Goal: Information Seeking & Learning: Learn about a topic

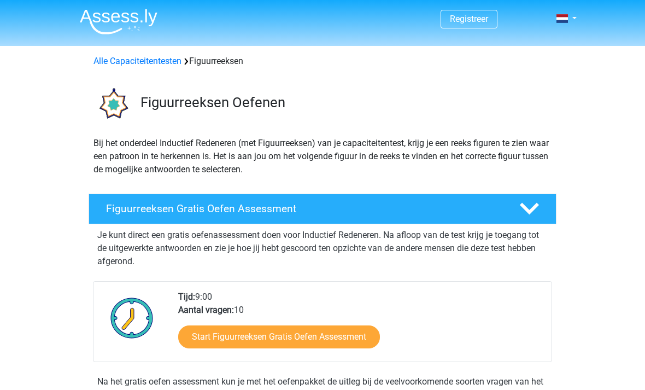
click at [320, 337] on link "Start Figuurreeksen Gratis Oefen Assessment" at bounding box center [279, 336] width 202 height 23
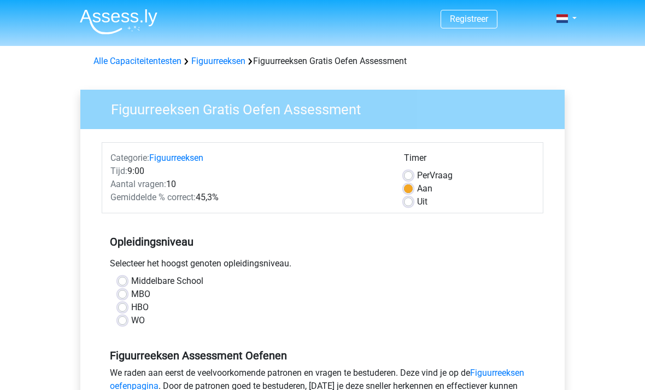
click at [131, 294] on label "MBO" at bounding box center [140, 294] width 19 height 13
click at [126, 294] on input "MBO" at bounding box center [122, 293] width 9 height 11
radio input "true"
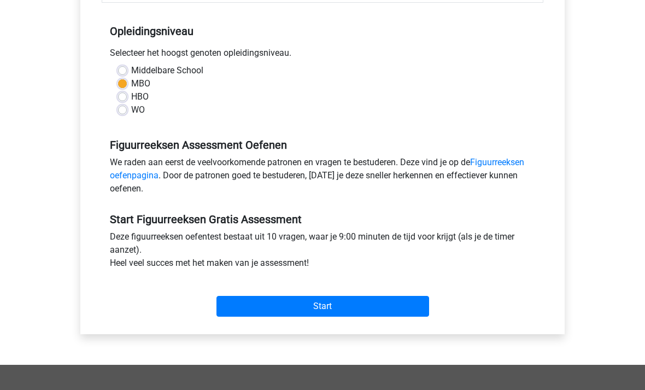
scroll to position [215, 0]
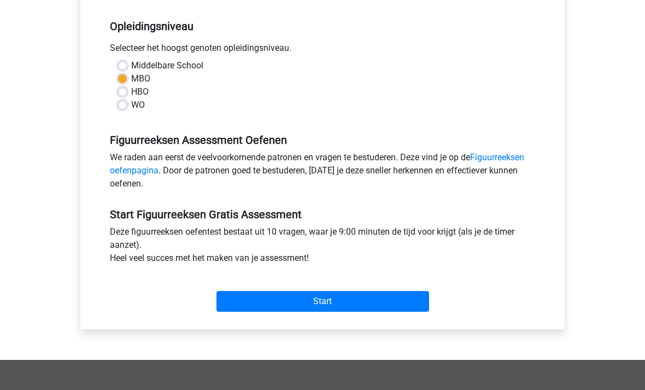
click at [338, 300] on input "Start" at bounding box center [323, 301] width 213 height 21
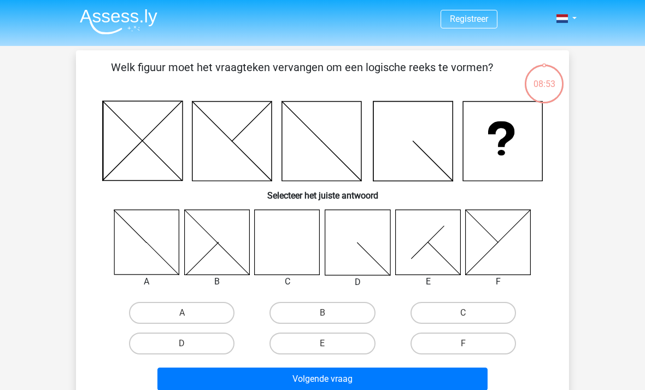
click at [291, 250] on icon at bounding box center [287, 241] width 65 height 65
click at [481, 318] on label "C" at bounding box center [464, 313] width 106 height 22
click at [470, 318] on input "C" at bounding box center [466, 316] width 7 height 7
radio input "true"
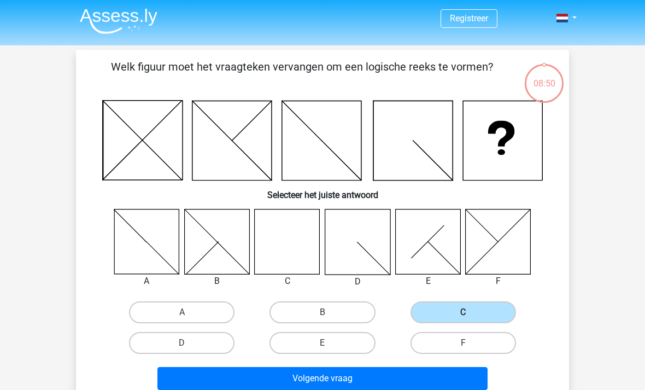
click at [388, 376] on button "Volgende vraag" at bounding box center [322, 378] width 331 height 23
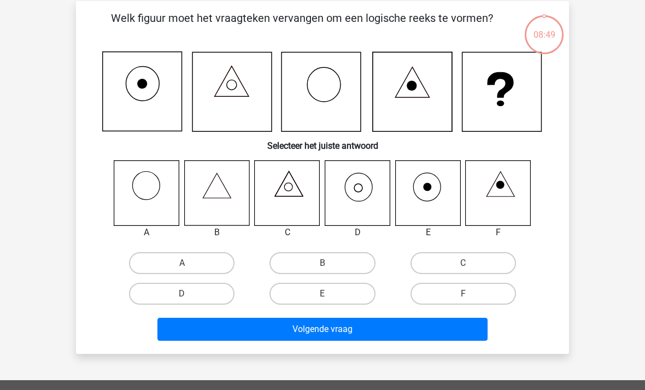
scroll to position [50, 0]
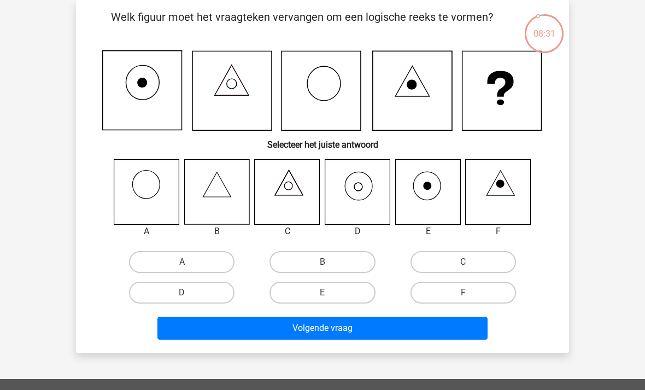
click at [185, 289] on label "D" at bounding box center [182, 293] width 106 height 22
click at [185, 293] on input "D" at bounding box center [185, 296] width 7 height 7
radio input "true"
click at [365, 328] on button "Volgende vraag" at bounding box center [322, 328] width 331 height 23
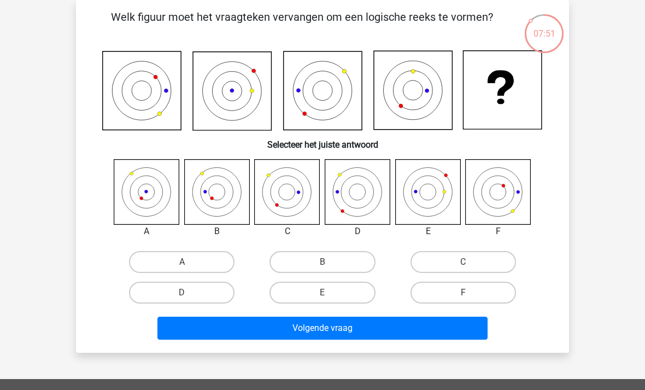
click at [258, 308] on div "E" at bounding box center [322, 292] width 141 height 31
click at [330, 264] on input "B" at bounding box center [326, 265] width 7 height 7
radio input "true"
click at [355, 336] on button "Volgende vraag" at bounding box center [322, 328] width 331 height 23
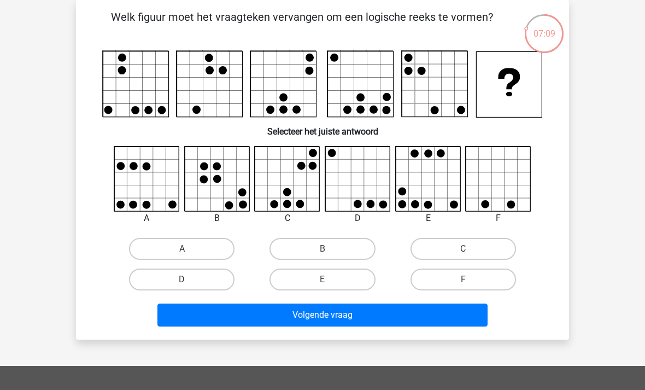
click at [468, 283] on input "F" at bounding box center [466, 282] width 7 height 7
radio input "true"
click at [439, 317] on button "Volgende vraag" at bounding box center [322, 314] width 331 height 23
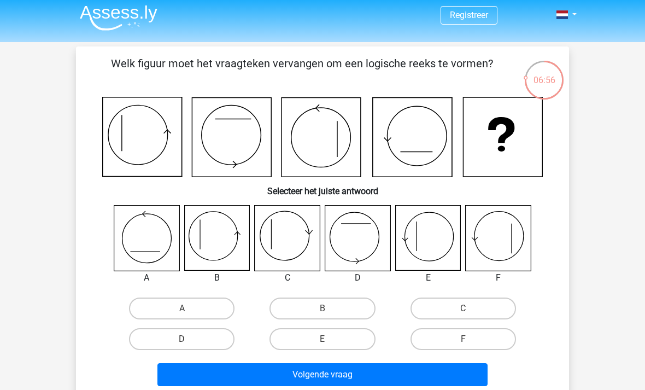
scroll to position [8, 0]
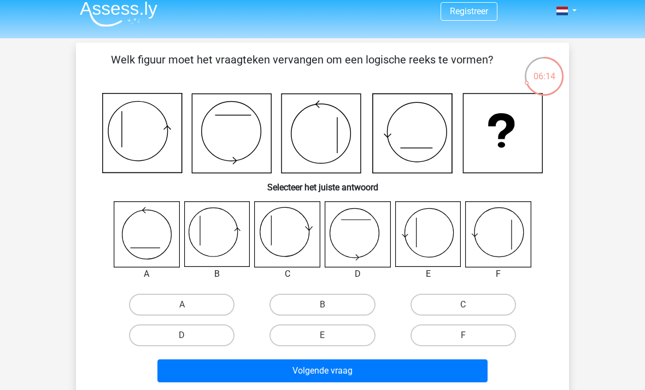
click at [323, 334] on label "E" at bounding box center [323, 335] width 106 height 22
click at [323, 335] on input "E" at bounding box center [326, 338] width 7 height 7
radio input "true"
click at [357, 373] on button "Volgende vraag" at bounding box center [322, 370] width 331 height 23
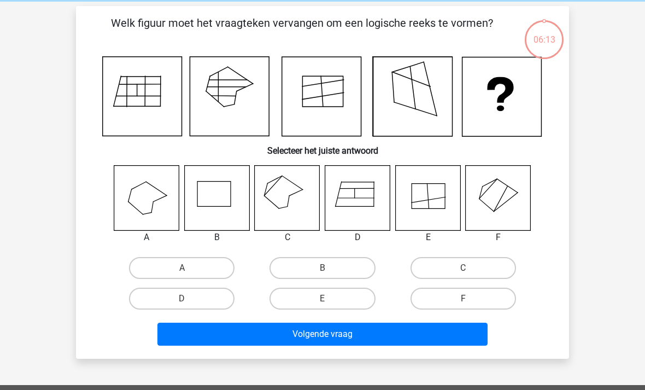
scroll to position [50, 0]
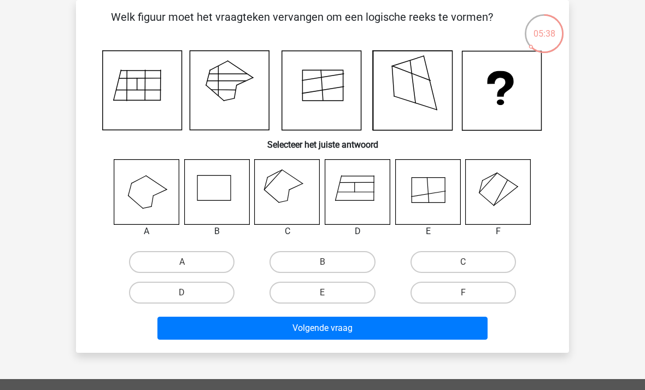
click at [333, 295] on label "E" at bounding box center [323, 293] width 106 height 22
click at [330, 295] on input "E" at bounding box center [326, 296] width 7 height 7
radio input "true"
click at [365, 329] on button "Volgende vraag" at bounding box center [322, 328] width 331 height 23
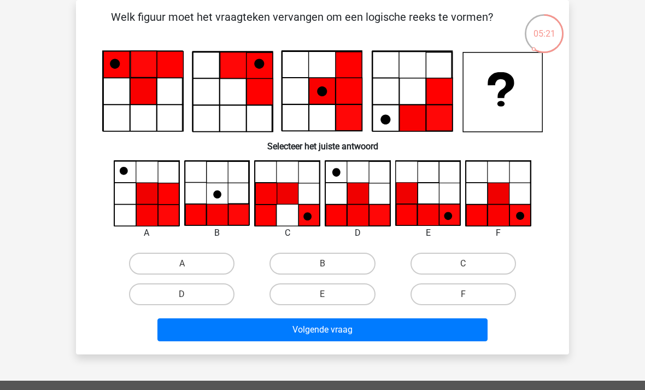
click at [240, 131] on icon at bounding box center [231, 91] width 79 height 79
click at [337, 295] on label "E" at bounding box center [323, 294] width 106 height 22
click at [330, 295] on input "E" at bounding box center [326, 297] width 7 height 7
radio input "true"
click at [378, 326] on button "Volgende vraag" at bounding box center [322, 329] width 331 height 23
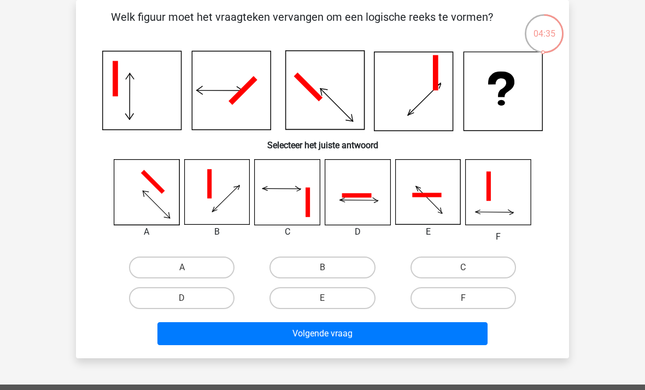
click at [203, 258] on label "A" at bounding box center [182, 267] width 106 height 22
click at [189, 267] on input "A" at bounding box center [185, 270] width 7 height 7
radio input "true"
click at [342, 342] on button "Volgende vraag" at bounding box center [322, 333] width 331 height 23
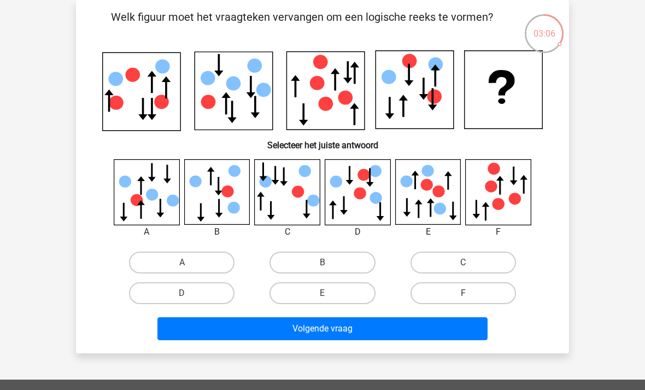
click at [472, 302] on label "F" at bounding box center [464, 293] width 106 height 22
click at [470, 300] on input "F" at bounding box center [466, 296] width 7 height 7
radio input "true"
click at [472, 292] on label "F" at bounding box center [464, 293] width 106 height 22
click at [470, 293] on input "F" at bounding box center [466, 296] width 7 height 7
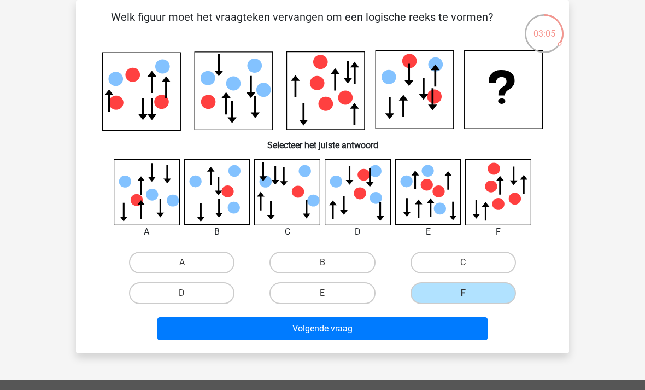
click at [425, 331] on button "Volgende vraag" at bounding box center [322, 328] width 331 height 23
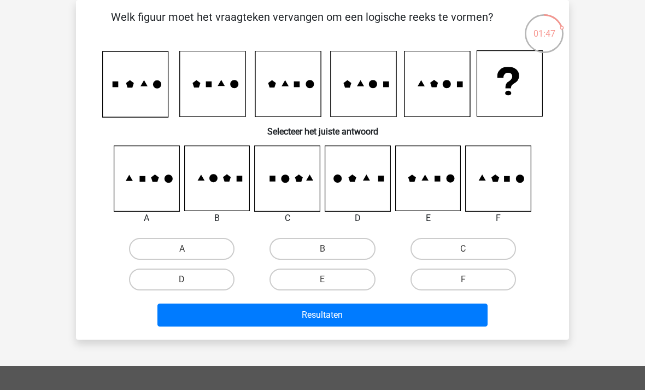
click at [214, 277] on label "D" at bounding box center [182, 279] width 106 height 22
click at [189, 279] on input "D" at bounding box center [185, 282] width 7 height 7
radio input "true"
click at [343, 317] on button "Resultaten" at bounding box center [322, 314] width 331 height 23
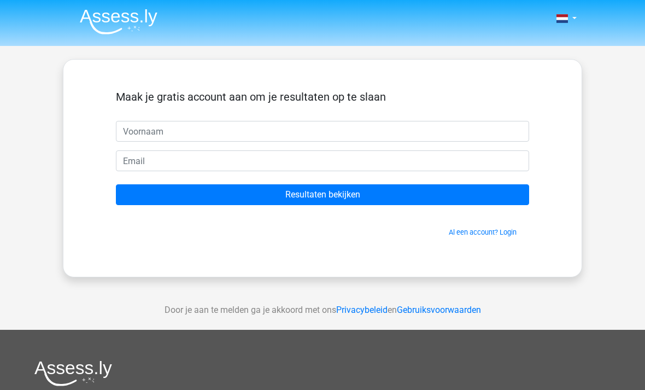
click at [476, 230] on link "Al een account? Login" at bounding box center [483, 232] width 68 height 8
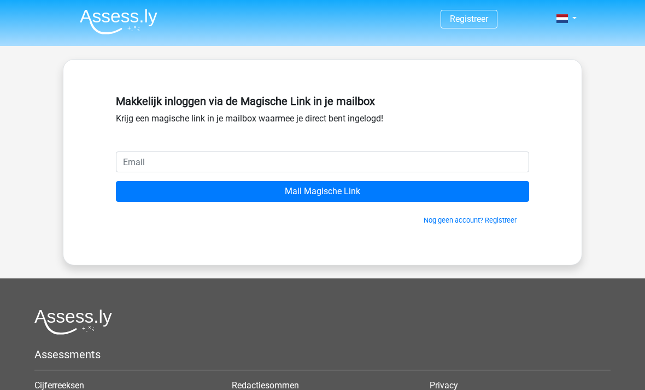
click at [246, 159] on input "email" at bounding box center [322, 161] width 413 height 21
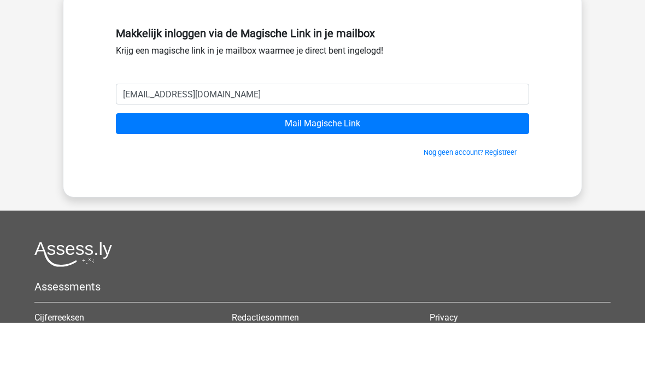
type input "[EMAIL_ADDRESS][DOMAIN_NAME]"
click at [364, 181] on input "Mail Magische Link" at bounding box center [322, 191] width 413 height 21
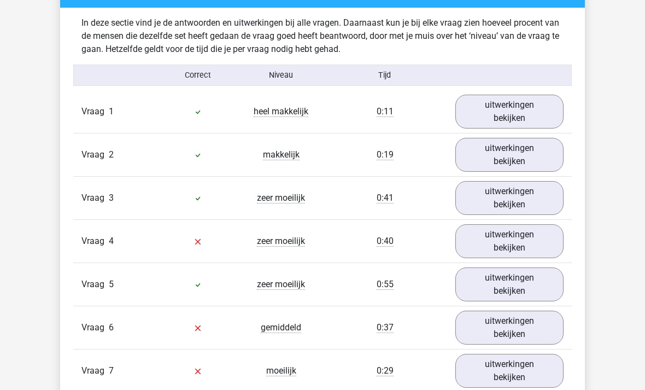
scroll to position [711, 0]
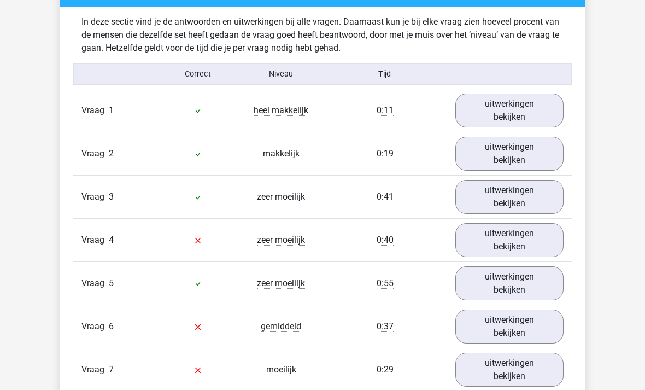
click at [528, 110] on link "uitwerkingen bekijken" at bounding box center [510, 111] width 108 height 34
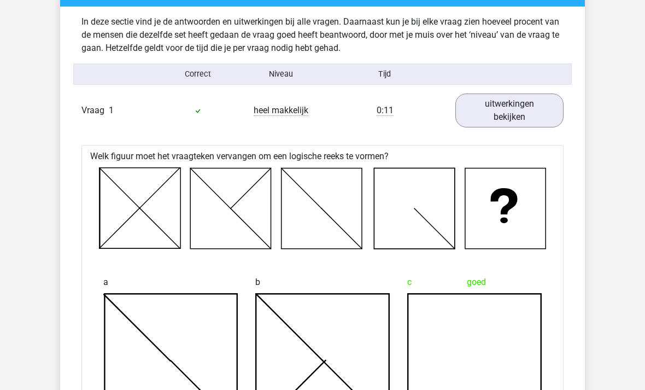
scroll to position [711, 0]
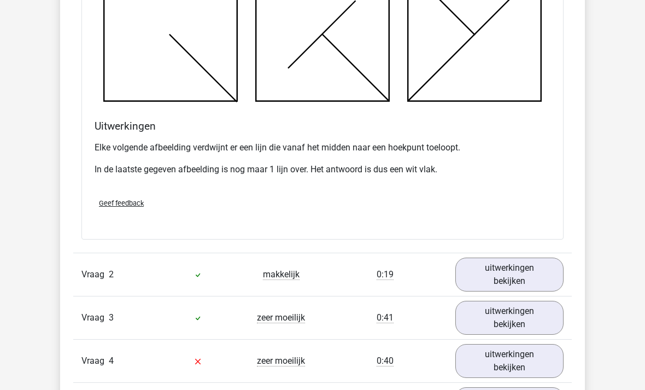
click at [527, 278] on link "uitwerkingen bekijken" at bounding box center [510, 275] width 108 height 34
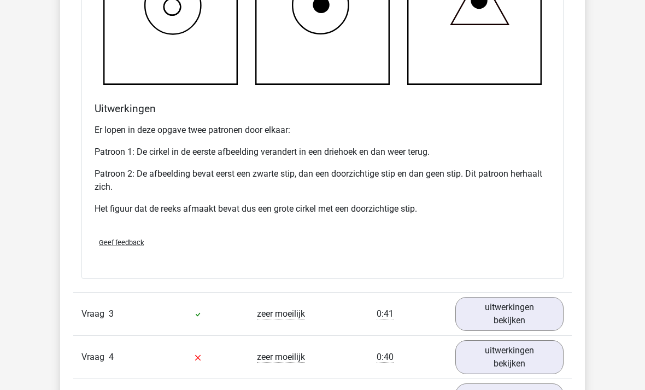
scroll to position [1911, 0]
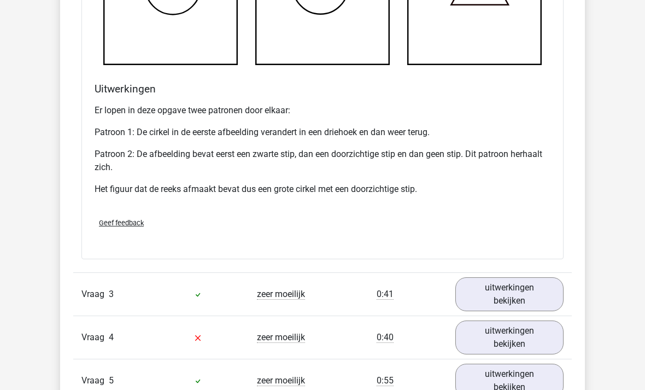
click at [527, 296] on link "uitwerkingen bekijken" at bounding box center [510, 294] width 108 height 34
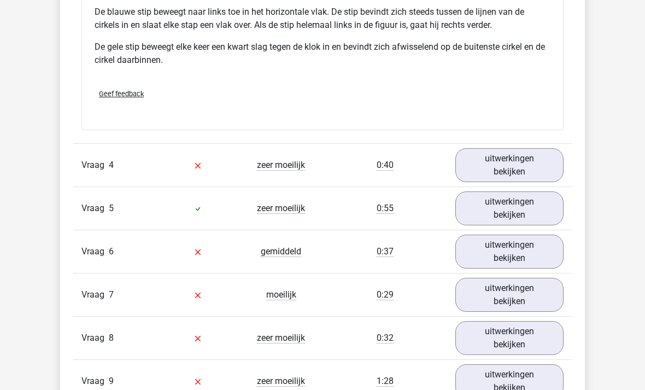
scroll to position [2804, 0]
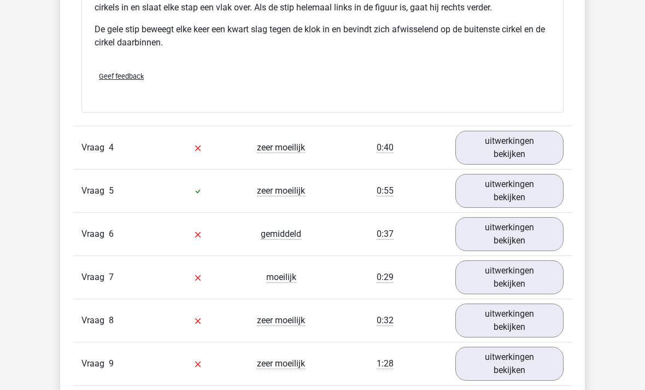
click at [538, 157] on link "uitwerkingen bekijken" at bounding box center [510, 148] width 108 height 34
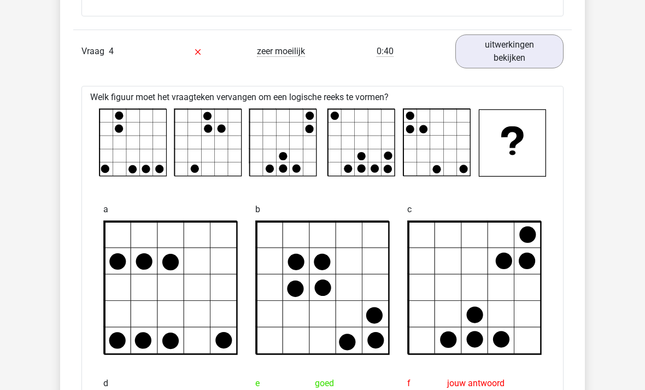
scroll to position [2899, 0]
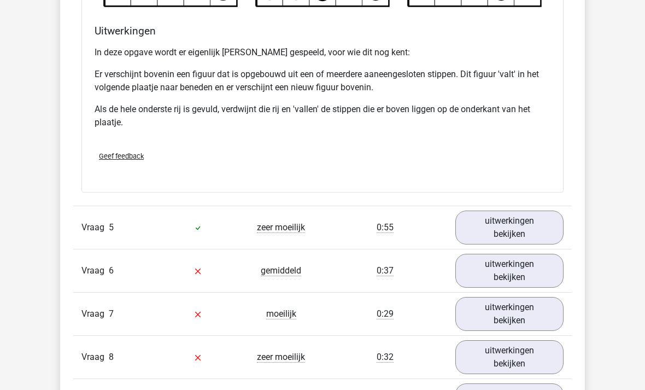
click at [533, 224] on link "uitwerkingen bekijken" at bounding box center [510, 228] width 108 height 34
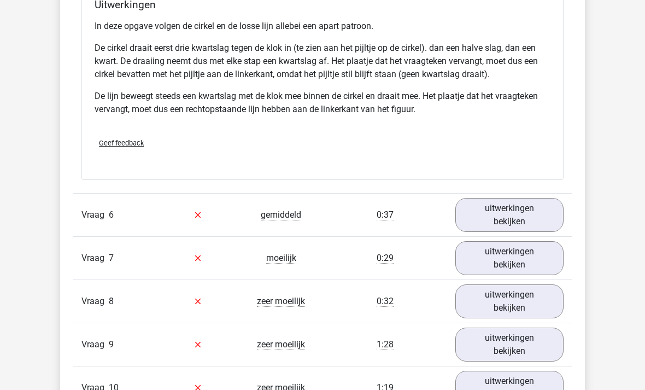
scroll to position [4159, 0]
click at [536, 216] on link "uitwerkingen bekijken" at bounding box center [510, 215] width 108 height 34
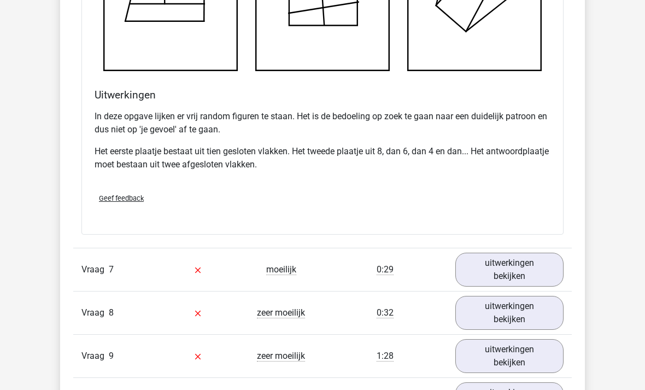
scroll to position [4830, 0]
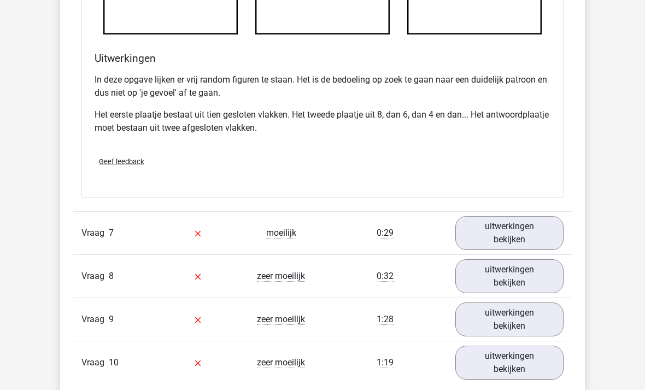
click at [528, 233] on link "uitwerkingen bekijken" at bounding box center [510, 233] width 108 height 34
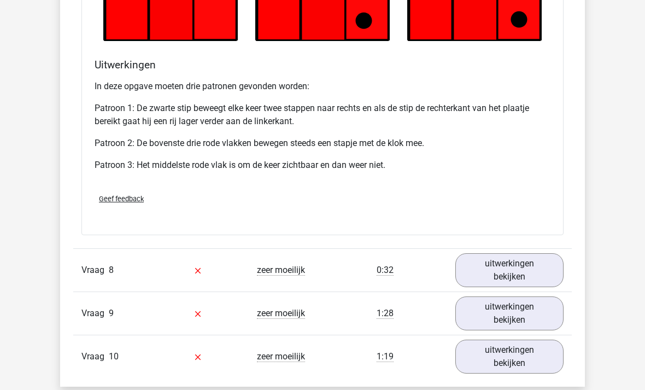
scroll to position [5521, 0]
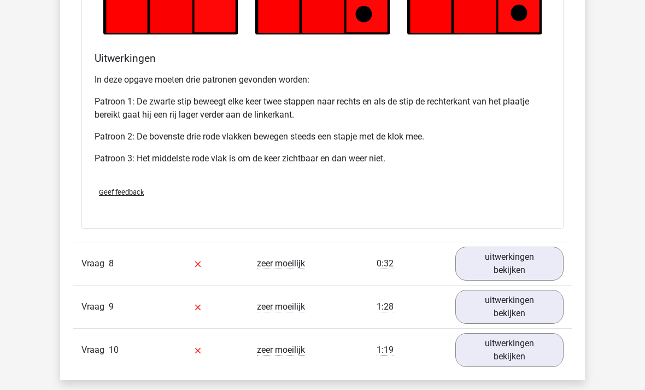
click at [535, 266] on link "uitwerkingen bekijken" at bounding box center [510, 264] width 108 height 34
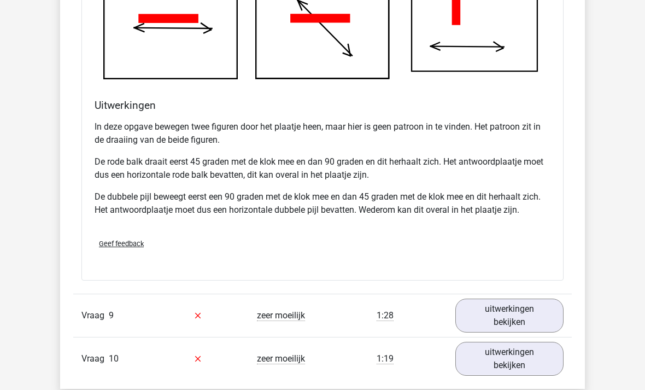
scroll to position [6219, 0]
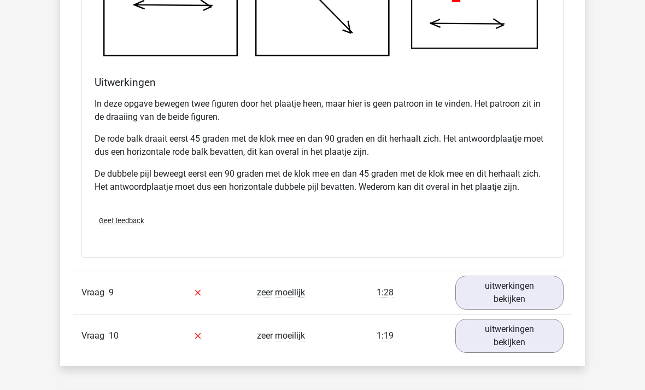
click at [523, 294] on link "uitwerkingen bekijken" at bounding box center [510, 293] width 108 height 34
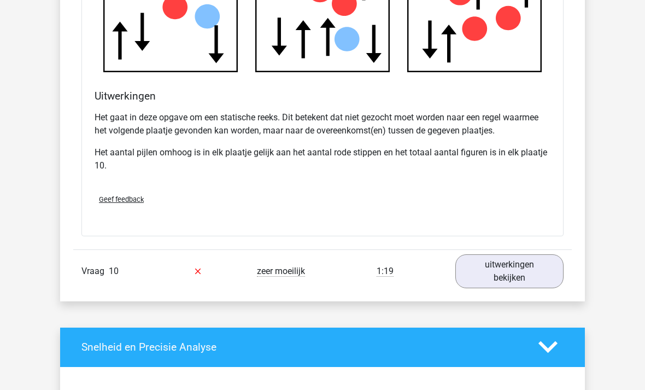
scroll to position [6958, 0]
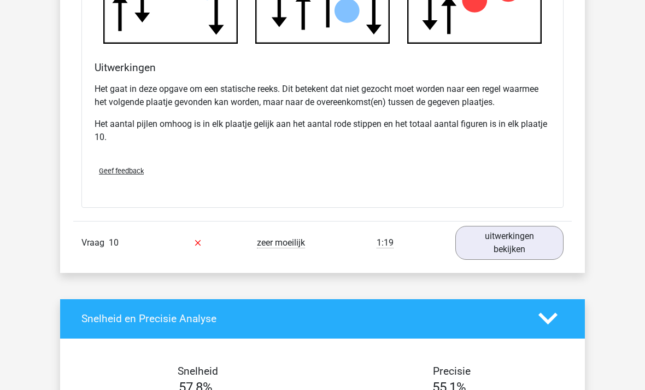
click at [538, 243] on link "uitwerkingen bekijken" at bounding box center [510, 243] width 108 height 34
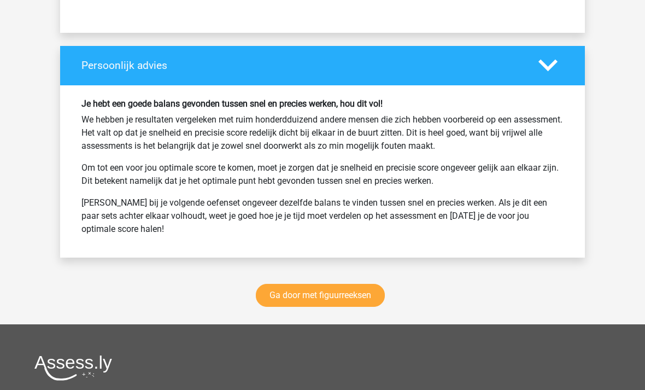
scroll to position [8259, 0]
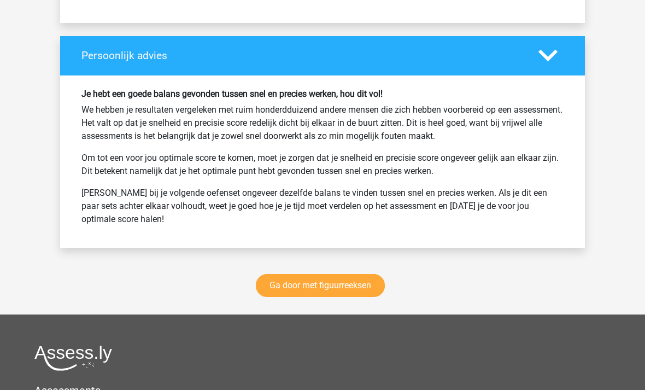
click at [349, 283] on link "Ga door met figuurreeksen" at bounding box center [320, 286] width 129 height 23
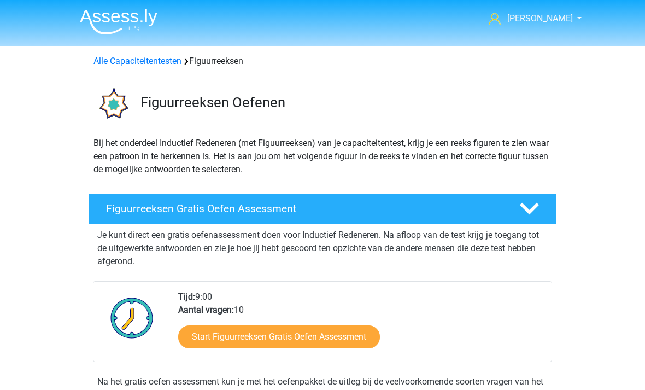
scroll to position [475, 0]
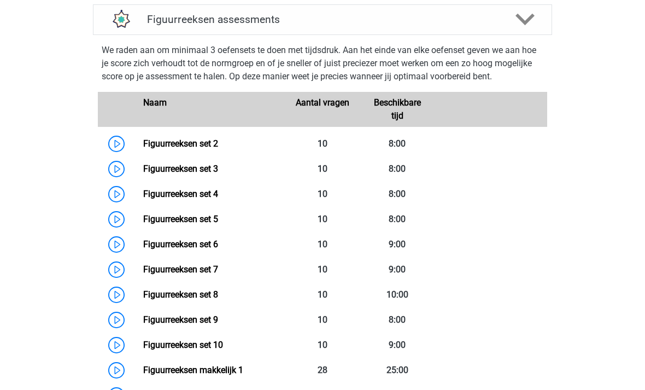
click at [192, 149] on link "Figuurreeksen set 2" at bounding box center [180, 143] width 75 height 10
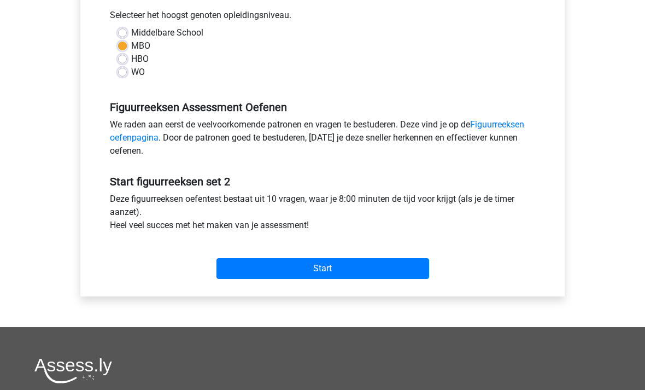
scroll to position [249, 0]
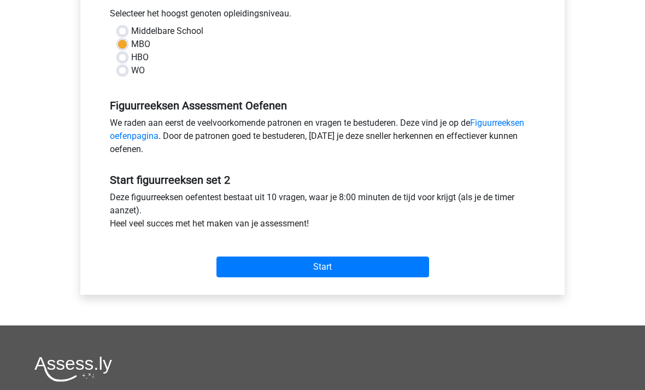
click at [348, 264] on input "Start" at bounding box center [323, 267] width 213 height 21
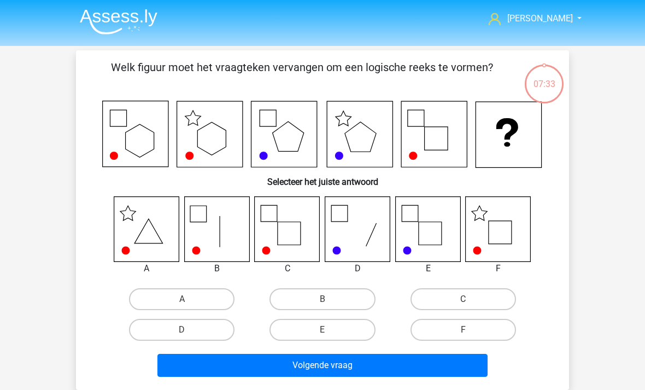
click at [472, 331] on label "F" at bounding box center [464, 330] width 106 height 22
click at [470, 331] on input "F" at bounding box center [466, 333] width 7 height 7
radio input "true"
click at [414, 369] on button "Volgende vraag" at bounding box center [322, 365] width 331 height 23
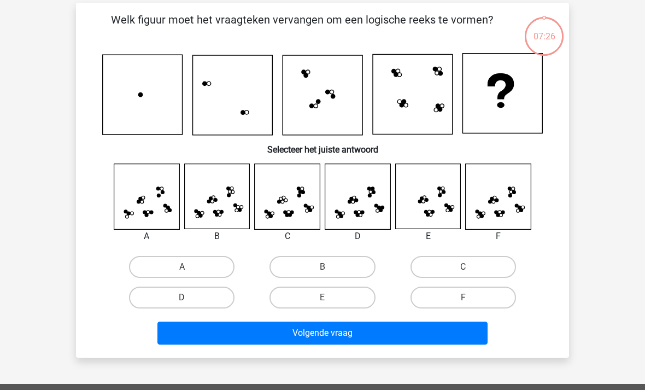
scroll to position [50, 0]
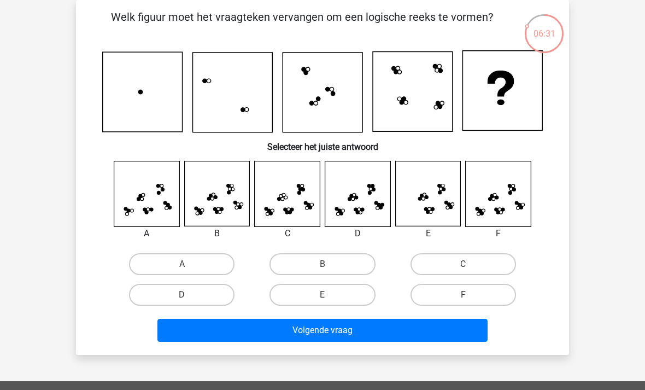
click at [470, 300] on input "F" at bounding box center [466, 298] width 7 height 7
radio input "true"
click at [446, 328] on button "Volgende vraag" at bounding box center [322, 330] width 331 height 23
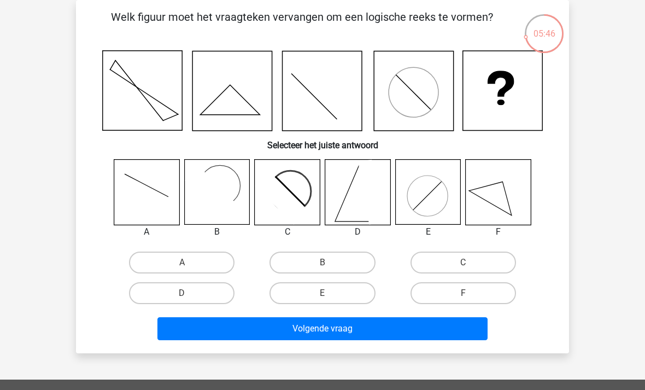
click at [226, 194] on rect at bounding box center [211, 192] width 53 height 53
click at [345, 262] on label "B" at bounding box center [323, 263] width 106 height 22
click at [330, 262] on input "B" at bounding box center [326, 265] width 7 height 7
radio input "true"
click at [364, 332] on button "Volgende vraag" at bounding box center [322, 328] width 331 height 23
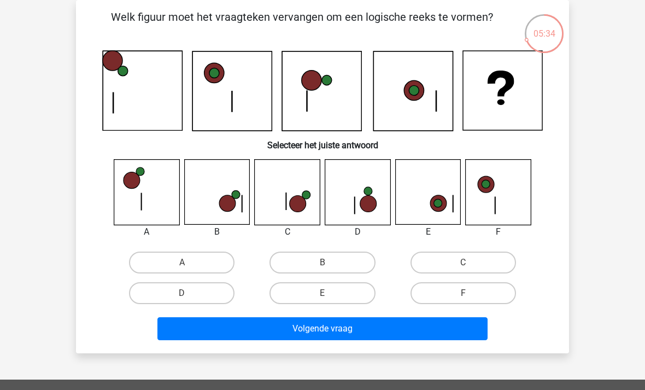
click at [425, 112] on icon at bounding box center [412, 90] width 79 height 79
click at [201, 260] on label "A" at bounding box center [182, 263] width 106 height 22
click at [189, 262] on input "A" at bounding box center [185, 265] width 7 height 7
radio input "true"
click at [281, 338] on button "Volgende vraag" at bounding box center [322, 328] width 331 height 23
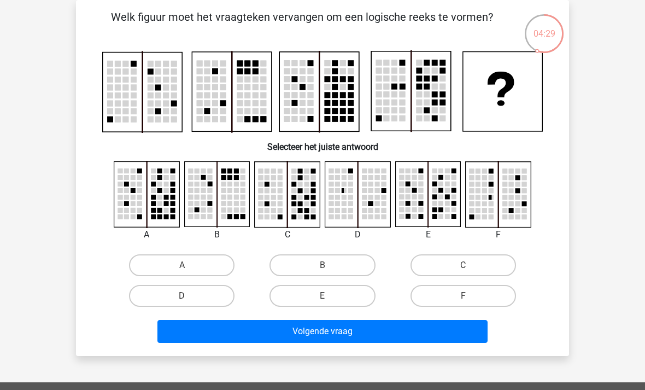
click at [348, 204] on rect at bounding box center [350, 203] width 5 height 5
click at [208, 297] on label "D" at bounding box center [182, 296] width 106 height 22
click at [189, 297] on input "D" at bounding box center [185, 299] width 7 height 7
radio input "true"
click at [381, 326] on button "Volgende vraag" at bounding box center [322, 331] width 331 height 23
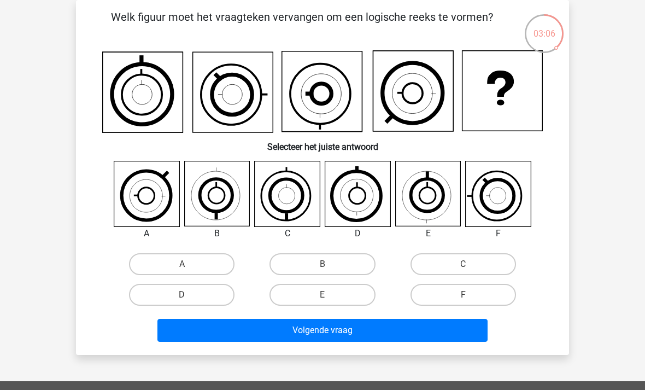
click at [474, 299] on label "F" at bounding box center [464, 295] width 106 height 22
click at [470, 299] on input "F" at bounding box center [466, 298] width 7 height 7
radio input "true"
click at [449, 332] on button "Volgende vraag" at bounding box center [322, 330] width 331 height 23
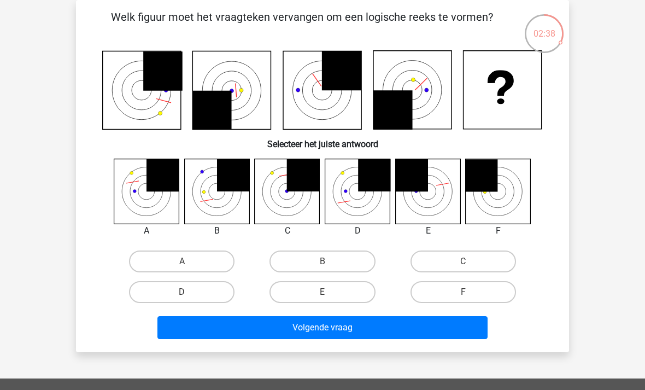
click at [202, 291] on label "D" at bounding box center [182, 292] width 106 height 22
click at [189, 292] on input "D" at bounding box center [185, 295] width 7 height 7
radio input "true"
click at [334, 334] on button "Volgende vraag" at bounding box center [322, 327] width 331 height 23
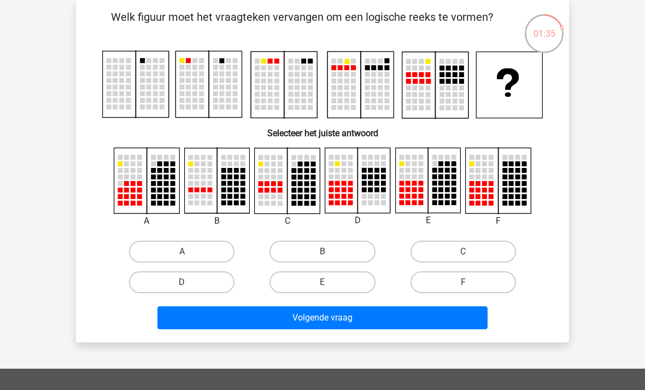
click at [464, 248] on label "C" at bounding box center [464, 252] width 106 height 22
click at [464, 252] on input "C" at bounding box center [466, 255] width 7 height 7
radio input "true"
click at [469, 277] on label "F" at bounding box center [464, 282] width 106 height 22
click at [469, 282] on input "F" at bounding box center [466, 285] width 7 height 7
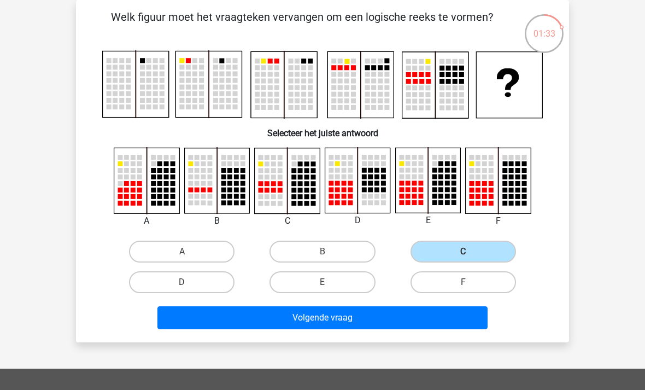
radio input "true"
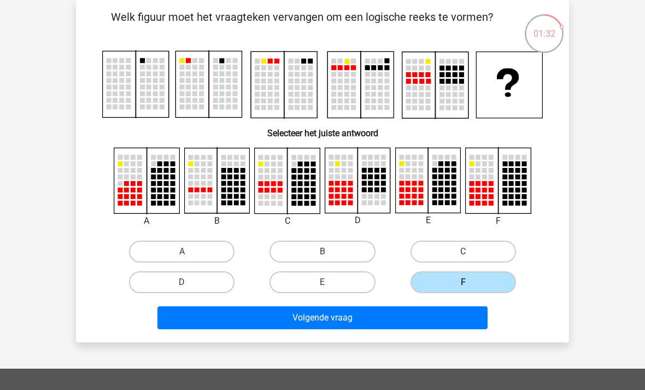
click at [413, 322] on button "Volgende vraag" at bounding box center [322, 317] width 331 height 23
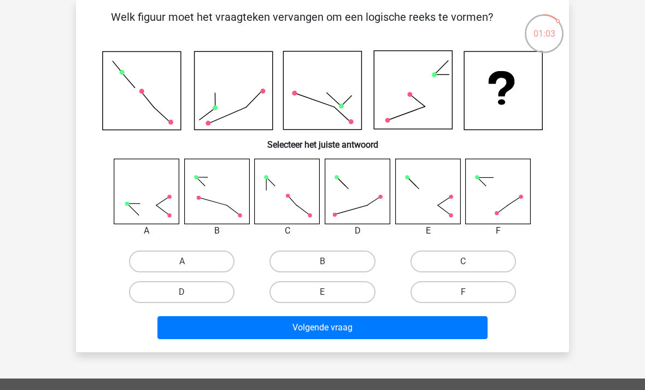
click at [470, 263] on input "C" at bounding box center [466, 264] width 7 height 7
radio input "true"
click at [398, 331] on button "Volgende vraag" at bounding box center [322, 327] width 331 height 23
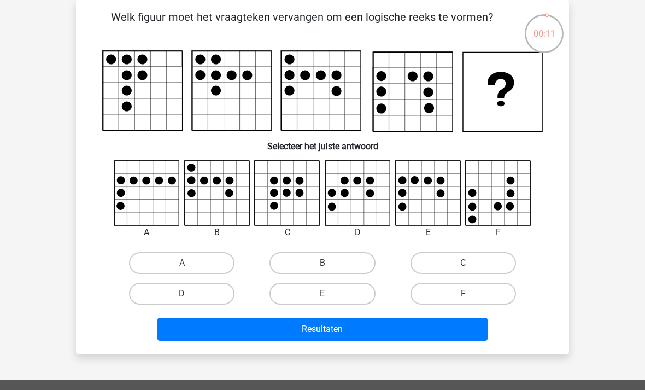
click at [476, 291] on label "F" at bounding box center [464, 294] width 106 height 22
click at [470, 294] on input "F" at bounding box center [466, 297] width 7 height 7
radio input "true"
click at [428, 331] on button "Resultaten" at bounding box center [322, 329] width 331 height 23
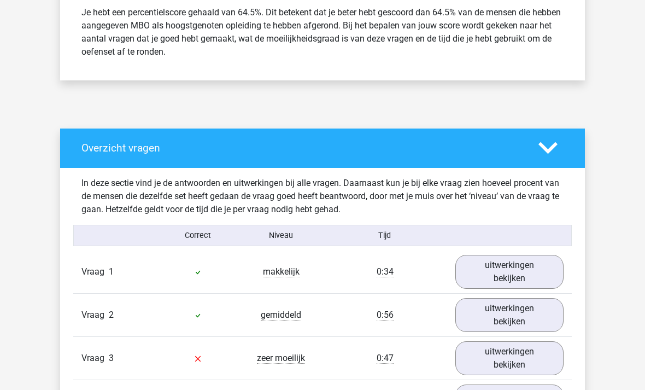
scroll to position [466, 0]
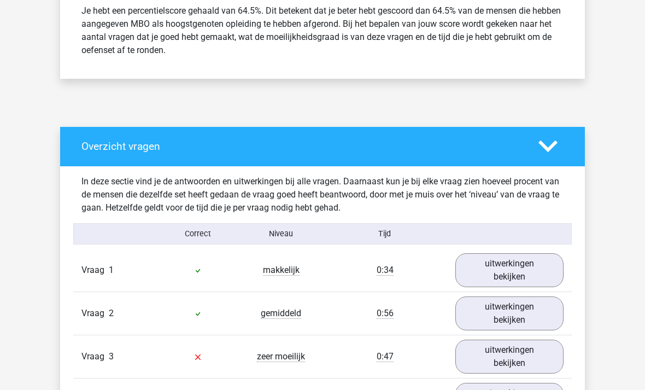
click at [524, 271] on link "uitwerkingen bekijken" at bounding box center [510, 271] width 108 height 34
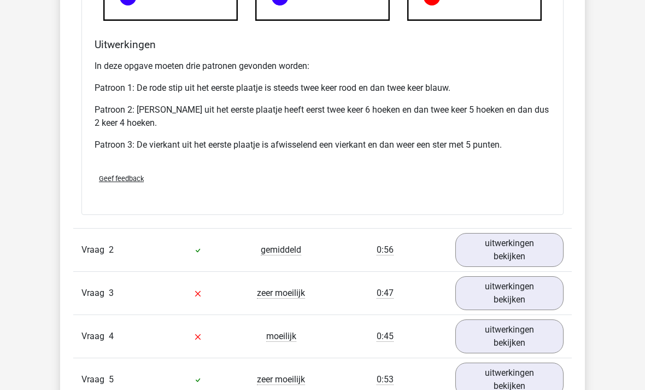
scroll to position [1216, 0]
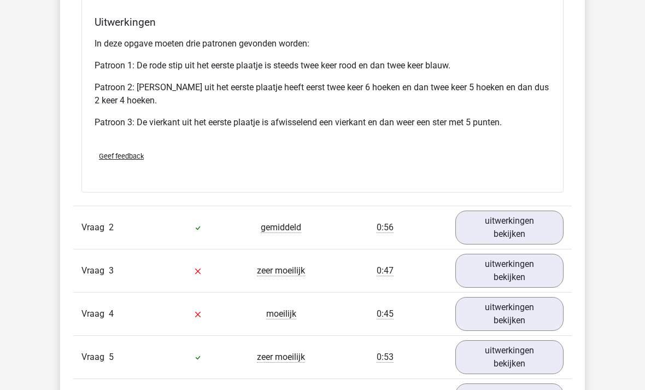
click at [540, 231] on link "uitwerkingen bekijken" at bounding box center [510, 228] width 108 height 34
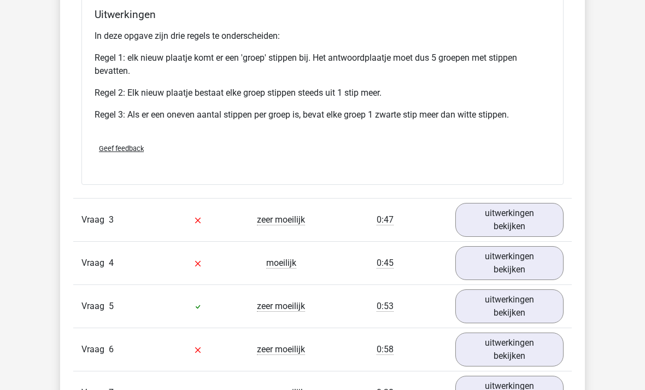
click at [527, 225] on link "uitwerkingen bekijken" at bounding box center [510, 220] width 108 height 34
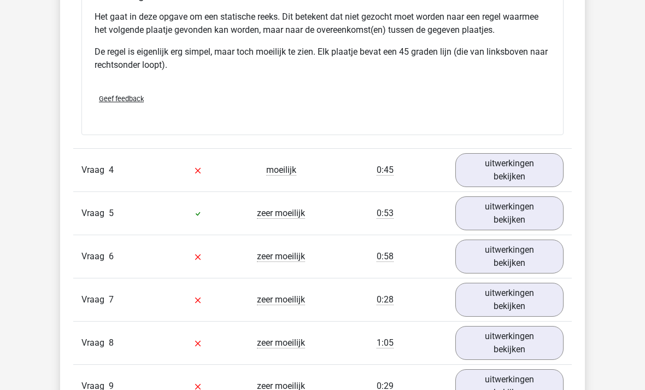
scroll to position [2717, 0]
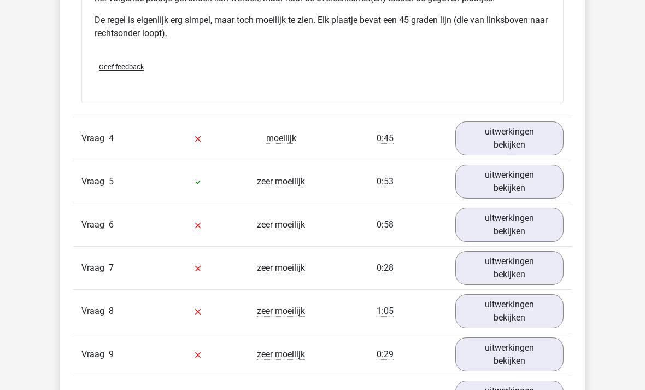
click at [530, 139] on link "uitwerkingen bekijken" at bounding box center [510, 138] width 108 height 34
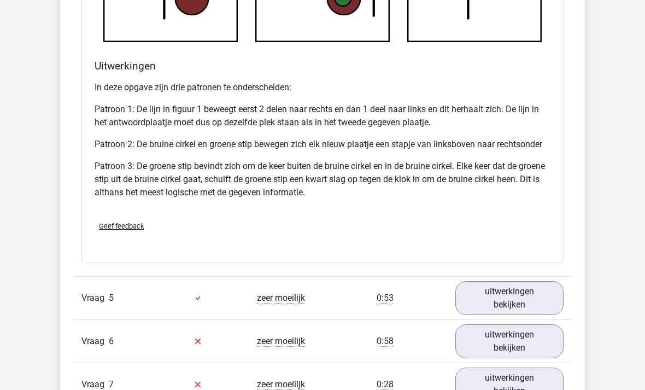
scroll to position [3319, 0]
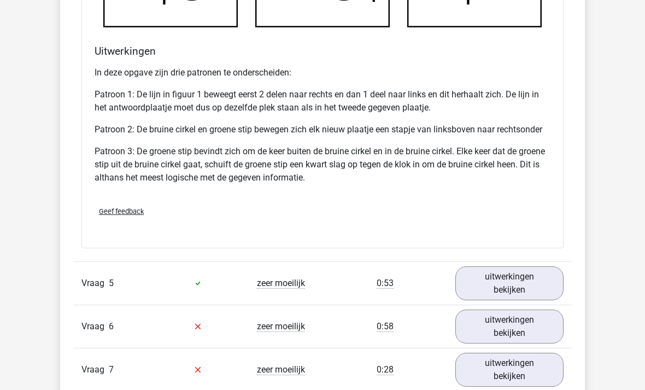
click at [516, 281] on link "uitwerkingen bekijken" at bounding box center [510, 283] width 108 height 34
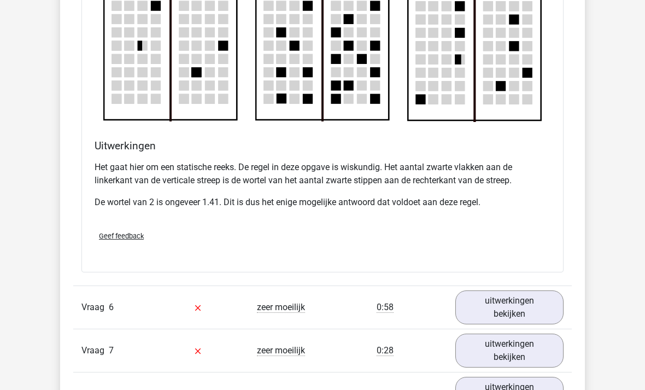
scroll to position [4017, 0]
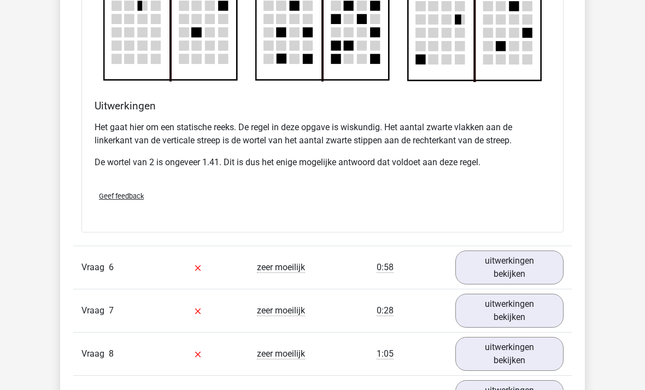
click at [533, 268] on link "uitwerkingen bekijken" at bounding box center [510, 267] width 108 height 34
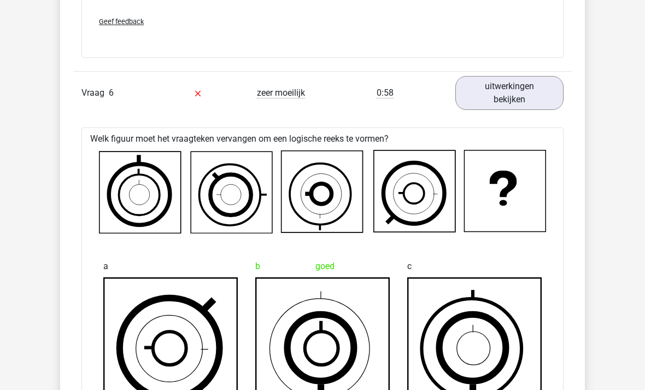
scroll to position [4205, 0]
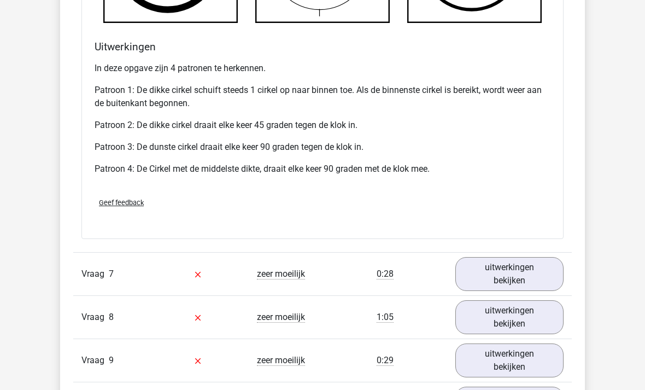
click at [527, 272] on link "uitwerkingen bekijken" at bounding box center [510, 274] width 108 height 34
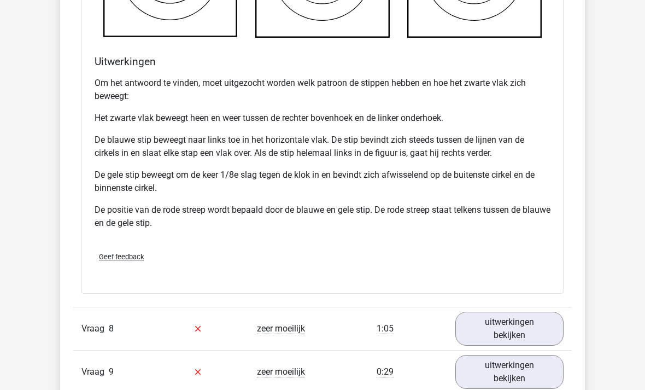
scroll to position [5494, 0]
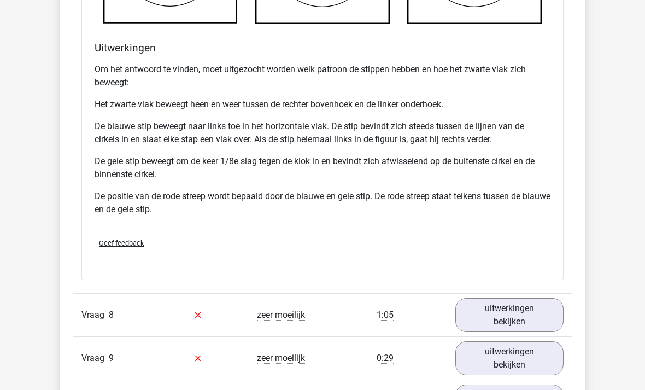
click at [528, 316] on link "uitwerkingen bekijken" at bounding box center [510, 315] width 108 height 34
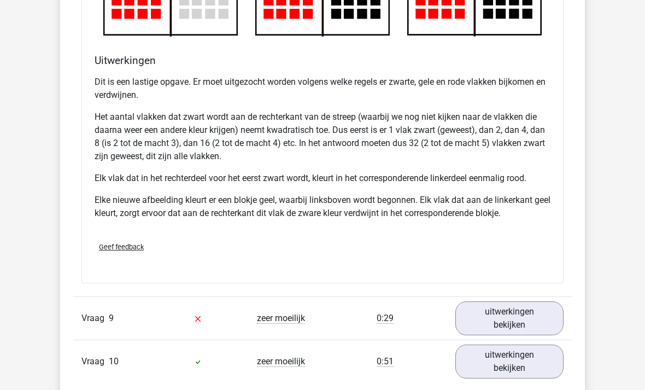
scroll to position [6255, 0]
click at [547, 320] on link "uitwerkingen bekijken" at bounding box center [510, 318] width 108 height 34
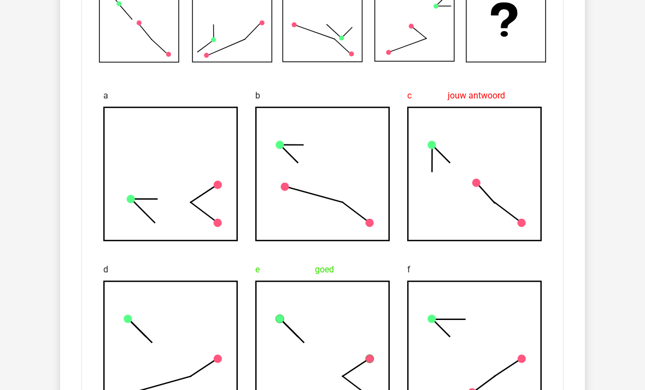
scroll to position [6648, 0]
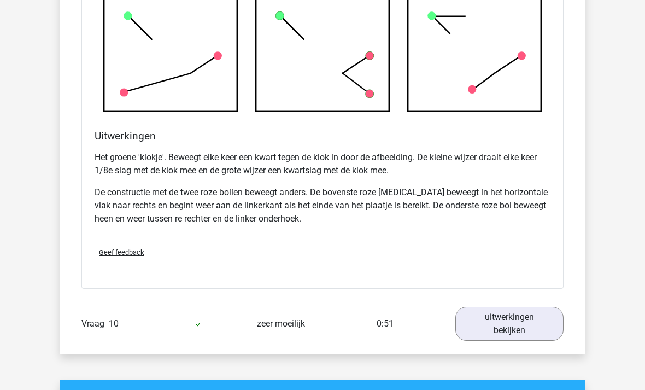
click at [537, 312] on link "uitwerkingen bekijken" at bounding box center [510, 324] width 108 height 34
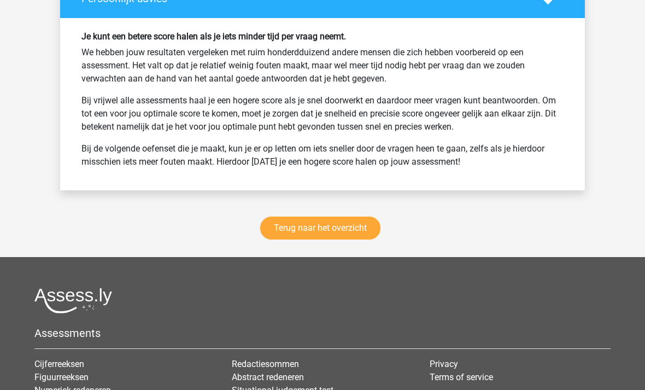
scroll to position [8393, 0]
click at [347, 232] on link "Terug naar het overzicht" at bounding box center [320, 228] width 120 height 23
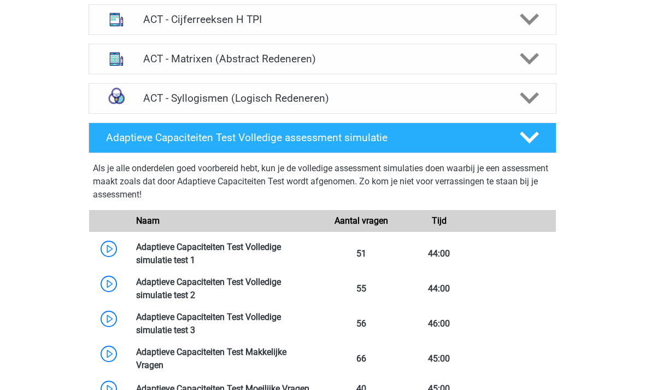
scroll to position [536, 0]
